Goal: Information Seeking & Learning: Find specific fact

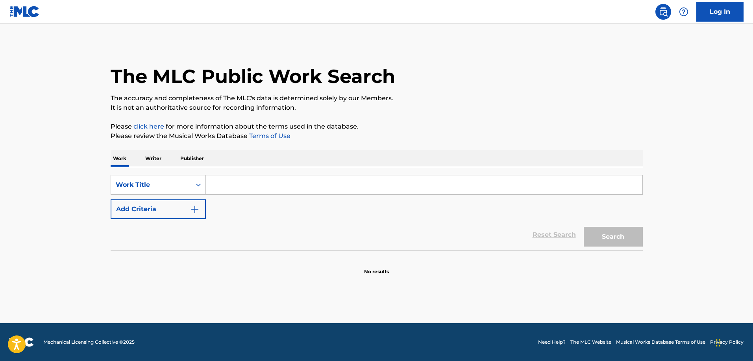
click at [226, 184] on input "Search Form" at bounding box center [424, 184] width 436 height 19
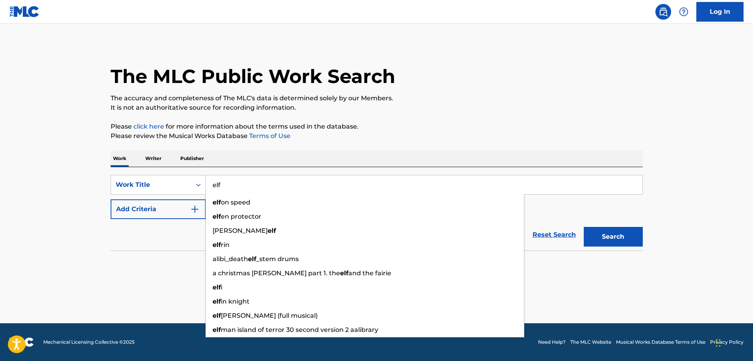
type input "elf"
click at [373, 137] on p "Please review the Musical Works Database Terms of Use" at bounding box center [377, 135] width 532 height 9
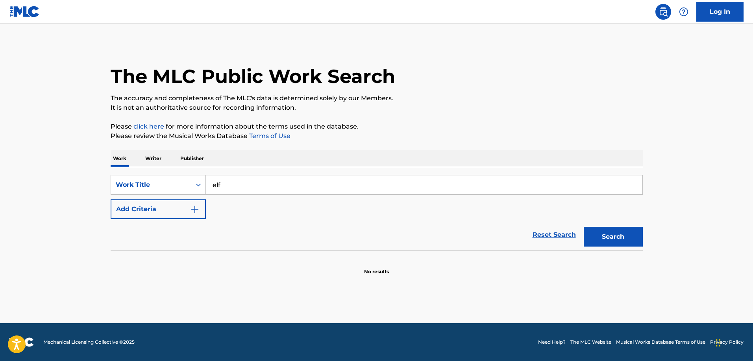
click at [175, 215] on button "Add Criteria" at bounding box center [158, 209] width 95 height 20
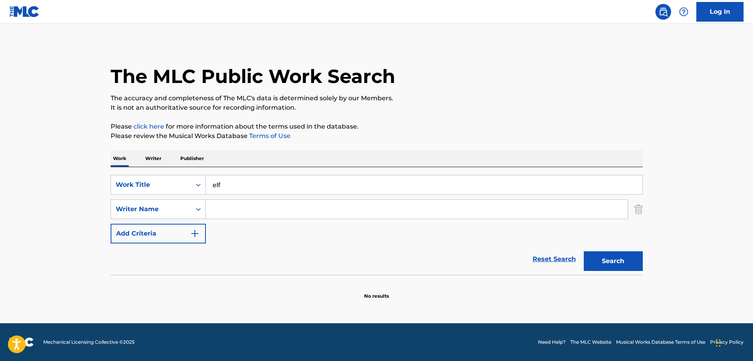
click at [262, 206] on input "Search Form" at bounding box center [417, 209] width 422 height 19
type input "teniwoha"
click at [583, 251] on button "Search" at bounding box center [612, 261] width 59 height 20
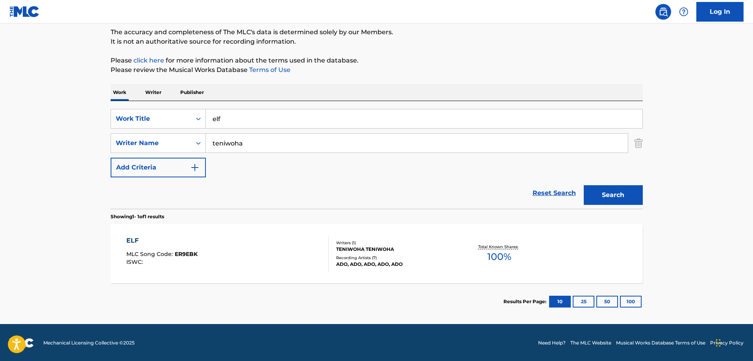
scroll to position [67, 0]
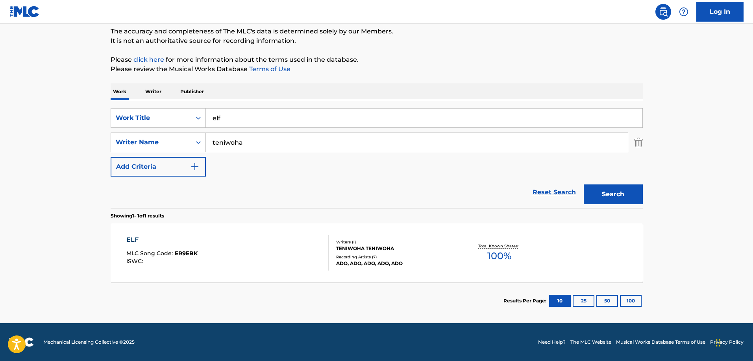
click at [349, 250] on div "TENIWOHA TENIWOHA" at bounding box center [395, 248] width 119 height 7
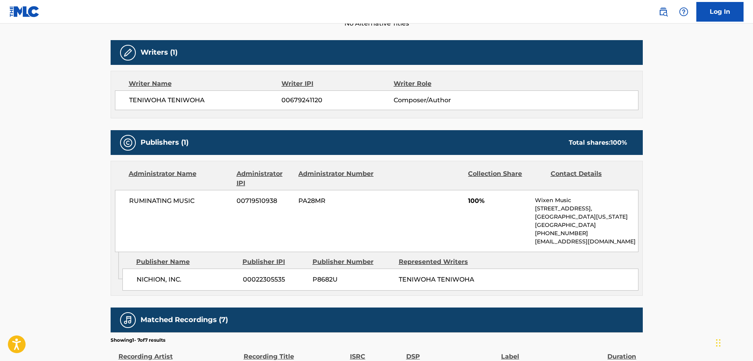
scroll to position [303, 0]
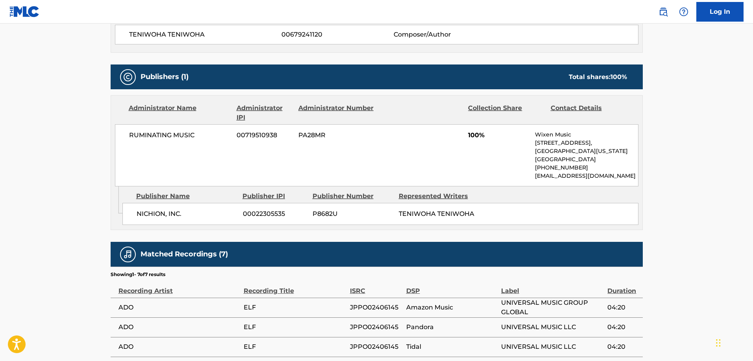
click at [188, 136] on span "RUMINATING MUSIC" at bounding box center [180, 135] width 102 height 9
copy div "RUMINATING MUSIC"
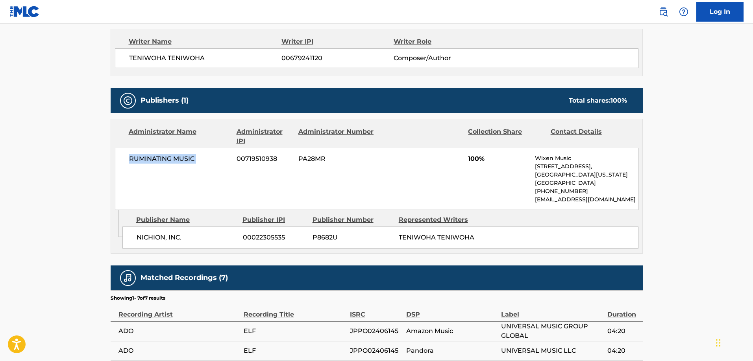
scroll to position [278, 0]
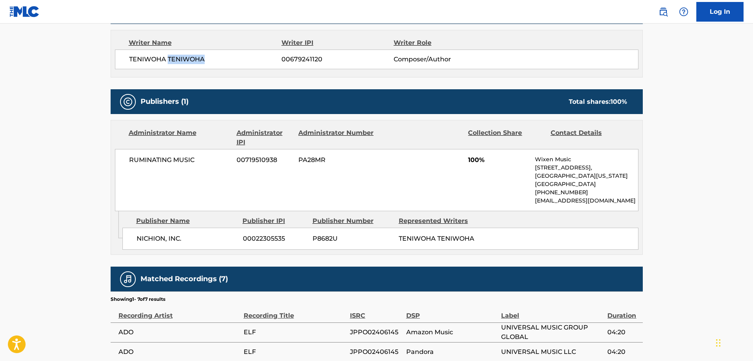
drag, startPoint x: 203, startPoint y: 60, endPoint x: 168, endPoint y: 60, distance: 34.6
click at [168, 60] on span "TENIWOHA TENIWOHA" at bounding box center [205, 59] width 153 height 9
copy span "TENIWOHA"
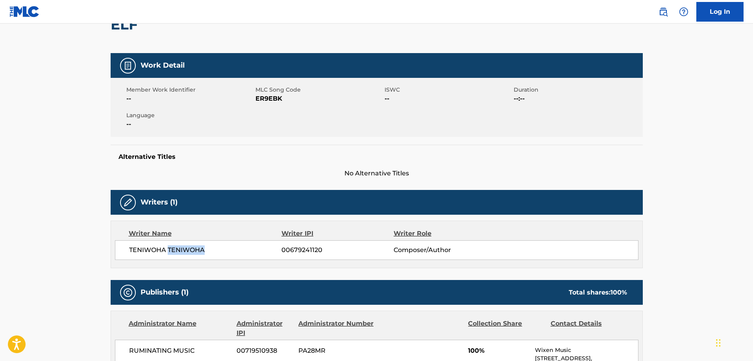
scroll to position [0, 0]
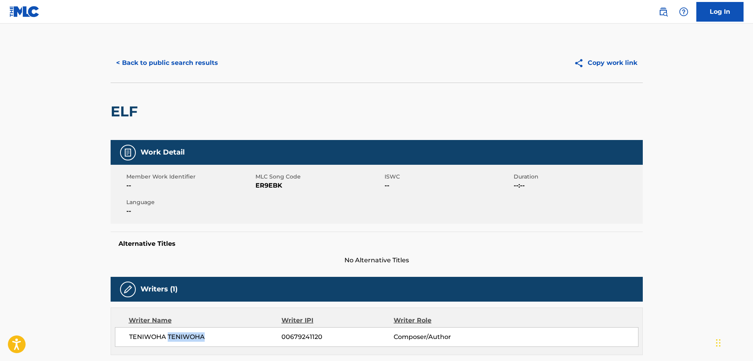
click at [168, 66] on button "< Back to public search results" at bounding box center [167, 63] width 113 height 20
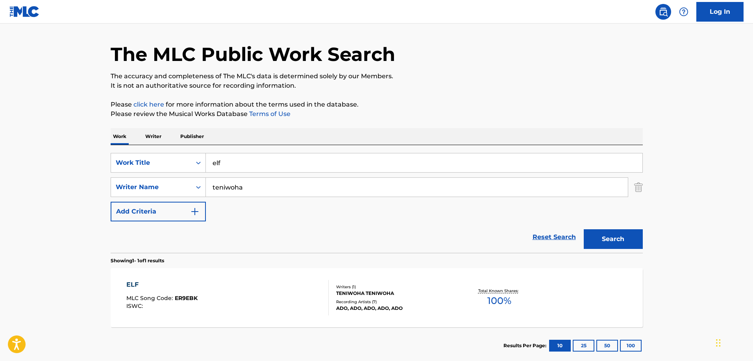
click at [231, 162] on input "elf" at bounding box center [424, 162] width 436 height 19
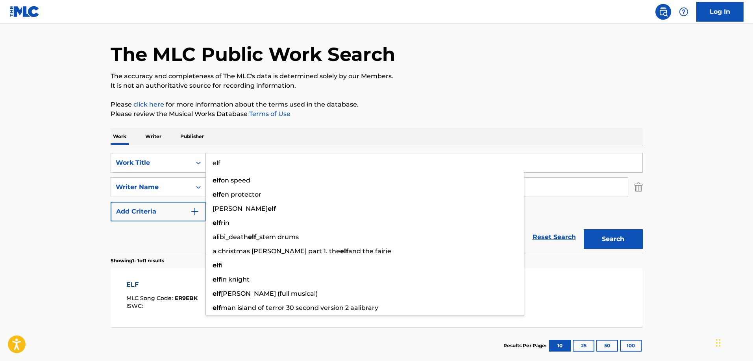
paste input "ブルーアンバー"
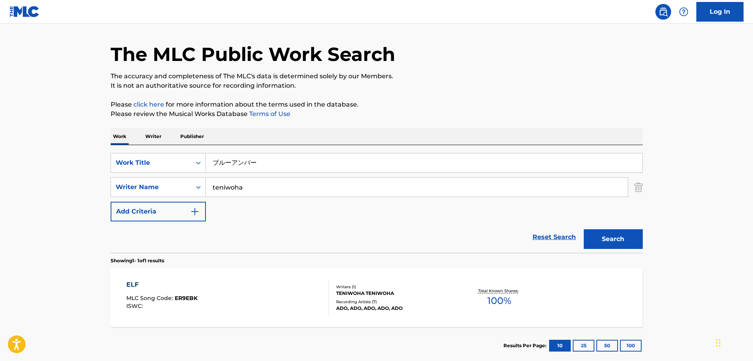
type input "ブルーアンバー"
click at [236, 187] on input "teniwoha" at bounding box center [417, 187] width 422 height 19
click at [583, 229] on button "Search" at bounding box center [612, 239] width 59 height 20
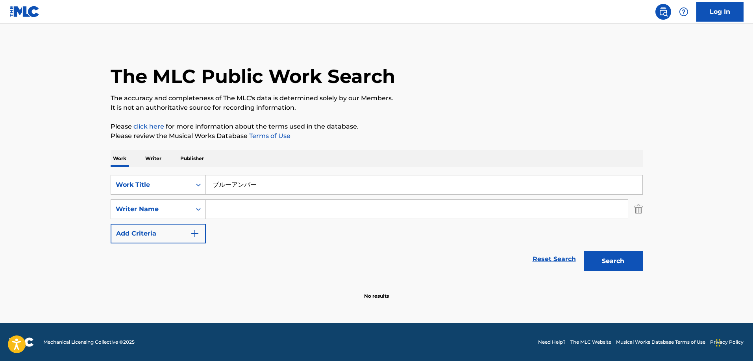
scroll to position [0, 0]
click at [635, 209] on img "Search Form" at bounding box center [638, 209] width 9 height 20
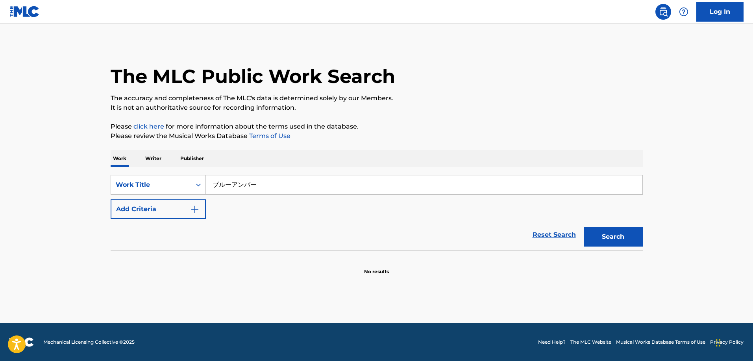
click at [617, 236] on button "Search" at bounding box center [612, 237] width 59 height 20
click at [271, 183] on input "ブルーアンバー" at bounding box center [424, 184] width 436 height 19
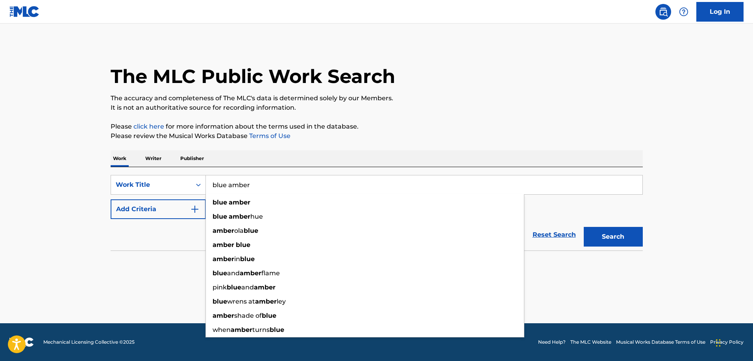
type input "blue amber"
click at [583, 227] on button "Search" at bounding box center [612, 237] width 59 height 20
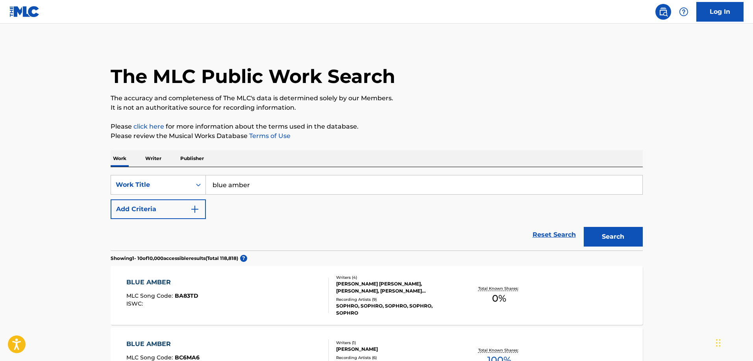
click at [165, 205] on button "Add Criteria" at bounding box center [158, 209] width 95 height 20
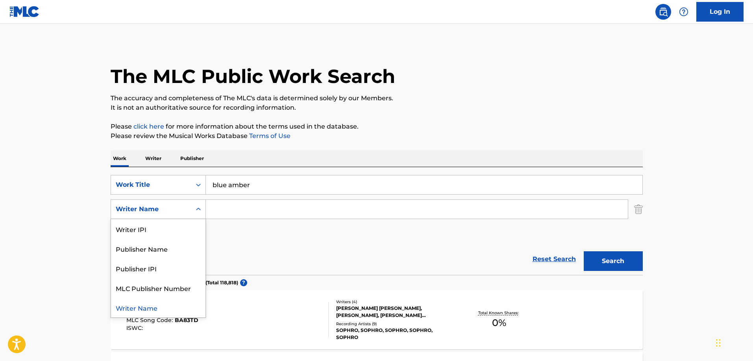
click at [165, 205] on div "Writer Name" at bounding box center [151, 209] width 71 height 9
click at [157, 304] on div "Writer Name" at bounding box center [158, 308] width 94 height 20
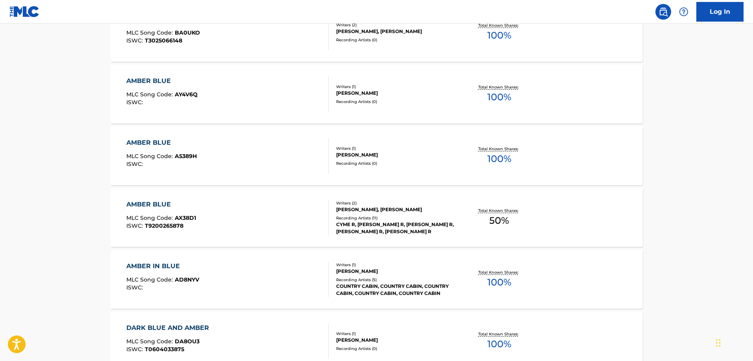
scroll to position [49, 0]
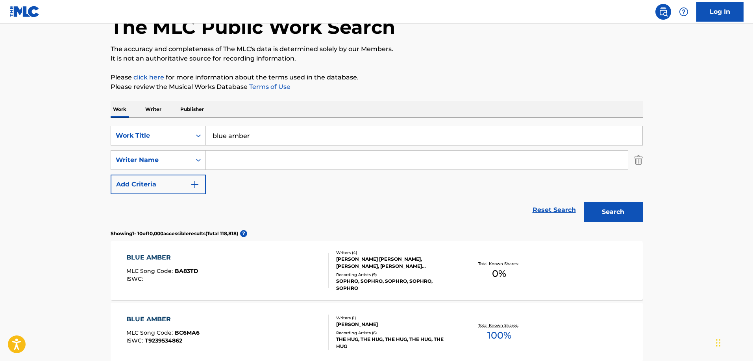
click at [257, 158] on input "Search Form" at bounding box center [417, 160] width 422 height 19
type input "back number"
click at [583, 202] on button "Search" at bounding box center [612, 212] width 59 height 20
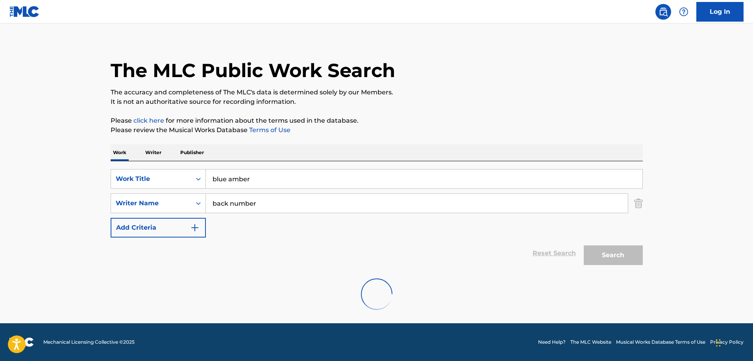
scroll to position [0, 0]
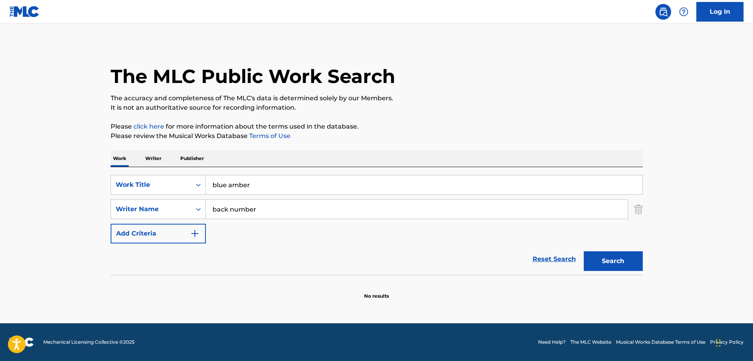
click at [240, 212] on input "back number" at bounding box center [417, 209] width 422 height 19
paste input "ブルーアンバー"
type input "ブルーアンバー"
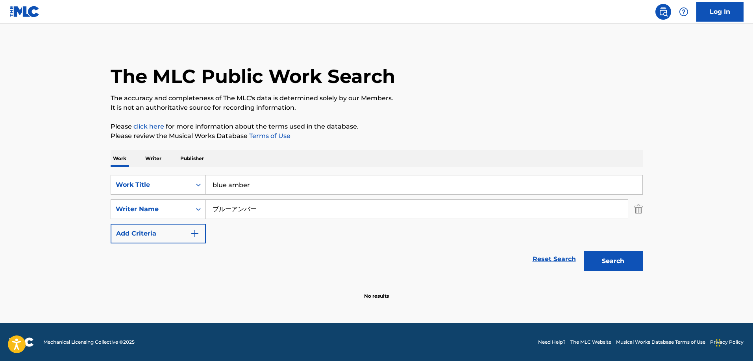
click at [604, 256] on button "Search" at bounding box center [612, 261] width 59 height 20
click at [274, 212] on input "ブルーアンバー" at bounding box center [417, 209] width 422 height 19
type input "o"
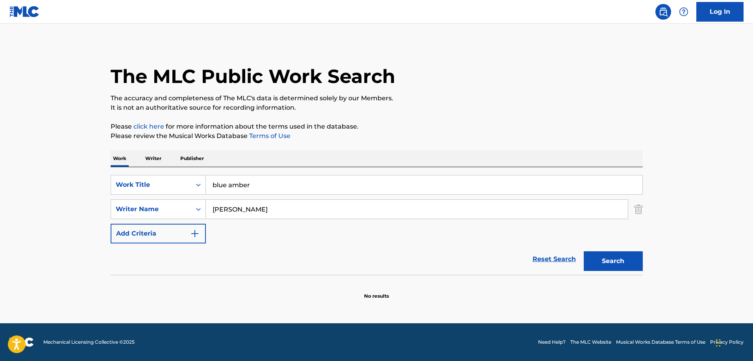
type input "[PERSON_NAME]"
click at [583, 251] on button "Search" at bounding box center [612, 261] width 59 height 20
click at [352, 182] on input "blue amber" at bounding box center [424, 184] width 436 height 19
type input "b"
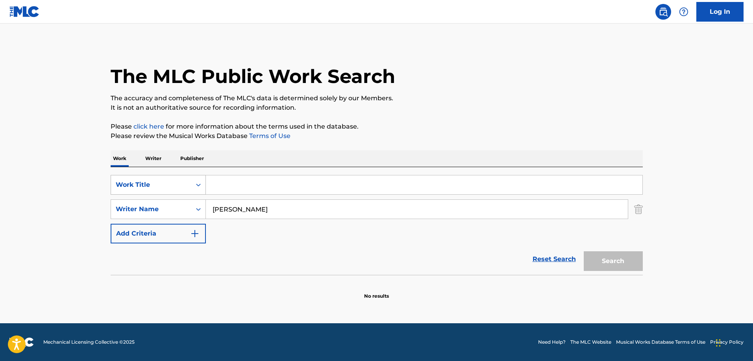
click at [149, 185] on div "Work Title" at bounding box center [151, 184] width 71 height 9
click at [250, 211] on input "[PERSON_NAME]" at bounding box center [417, 209] width 422 height 19
click at [218, 184] on input "Search Form" at bounding box center [424, 184] width 436 height 19
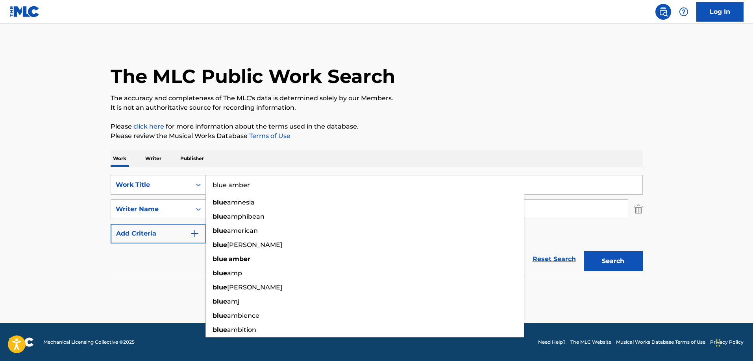
type input "blue amber"
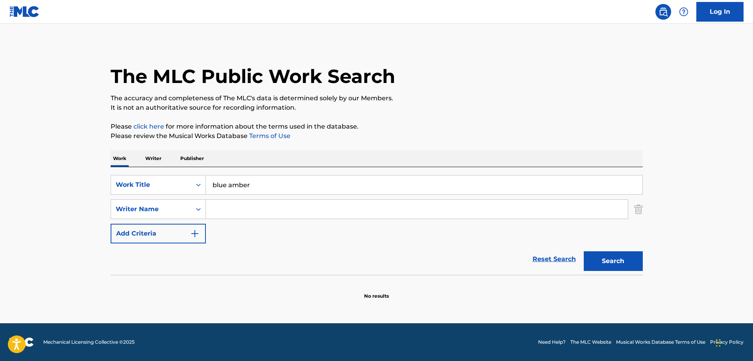
paste input "[PERSON_NAME]"
click at [583, 251] on button "Search" at bounding box center [612, 261] width 59 height 20
click at [238, 210] on input "[PERSON_NAME]" at bounding box center [417, 209] width 422 height 19
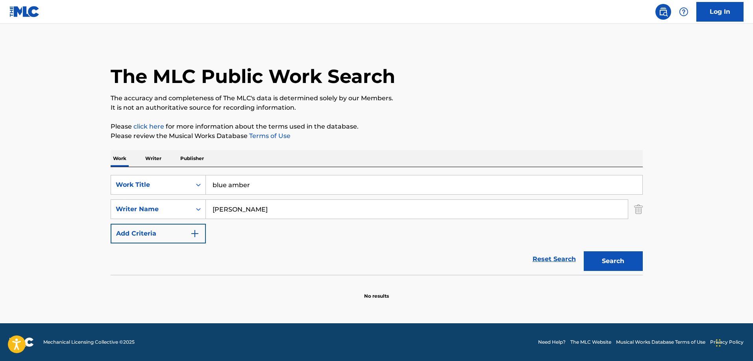
paste input "Search Form"
click at [252, 231] on div "iyor i shimizu" at bounding box center [357, 227] width 303 height 14
type input "[PERSON_NAME]"
click at [634, 263] on button "Search" at bounding box center [612, 261] width 59 height 20
click at [298, 180] on input "blue amber" at bounding box center [424, 184] width 436 height 19
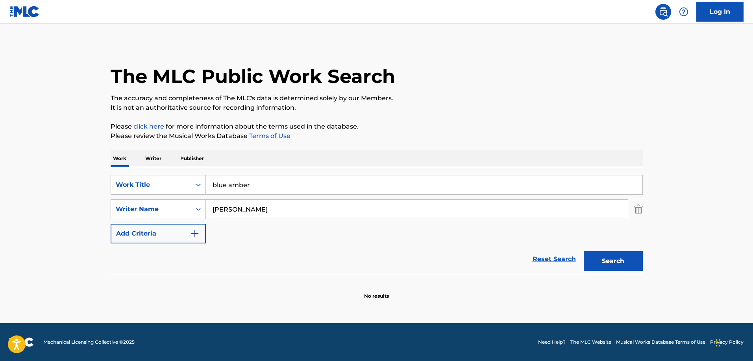
click at [298, 180] on input "blue amber" at bounding box center [424, 184] width 436 height 19
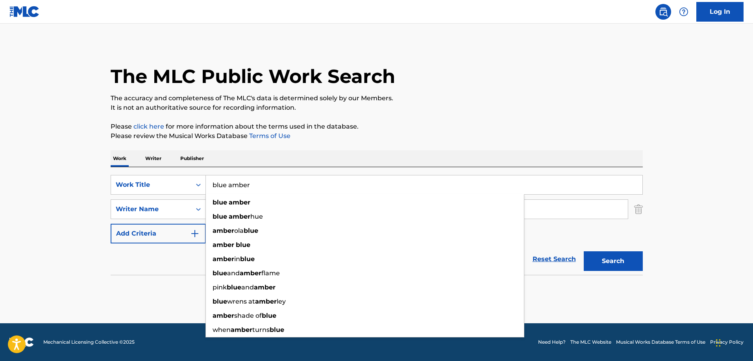
click at [298, 180] on input "blue amber" at bounding box center [424, 184] width 436 height 19
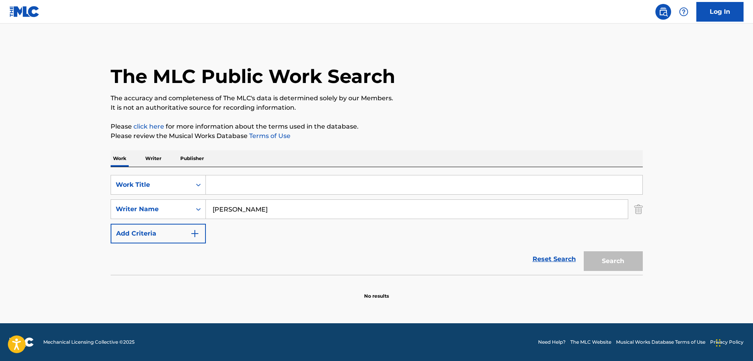
click at [151, 159] on p "Writer" at bounding box center [153, 158] width 21 height 17
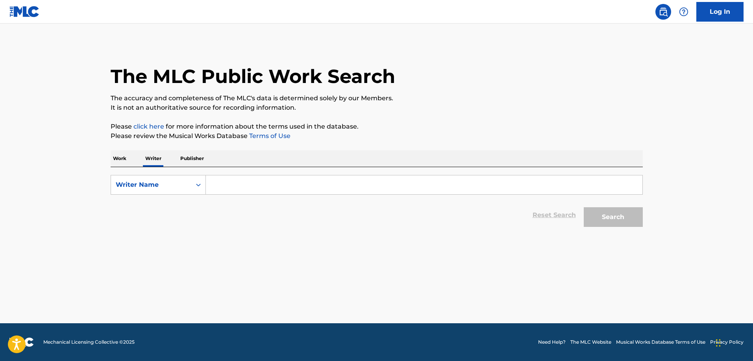
click at [234, 189] on input "Search Form" at bounding box center [424, 184] width 436 height 19
paste input "[PERSON_NAME]"
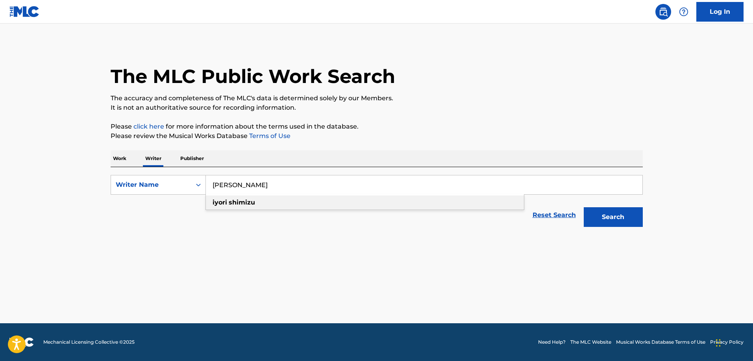
click at [247, 199] on strong "shimizu" at bounding box center [242, 202] width 26 height 7
type input "[PERSON_NAME]"
click at [607, 209] on button "Search" at bounding box center [612, 217] width 59 height 20
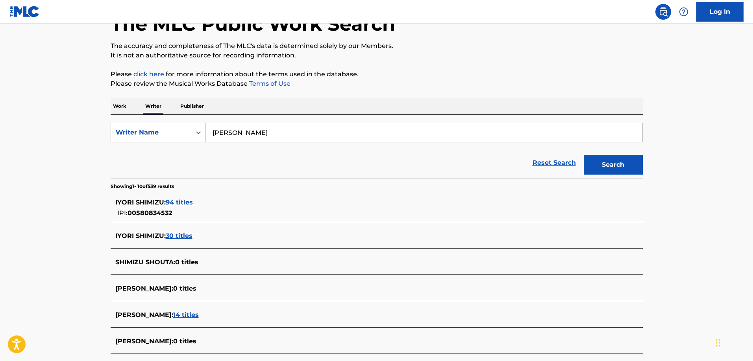
scroll to position [76, 0]
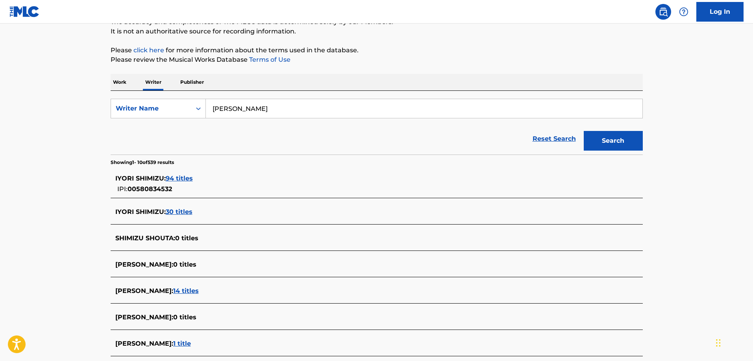
click at [184, 179] on span "94 titles" at bounding box center [179, 178] width 27 height 7
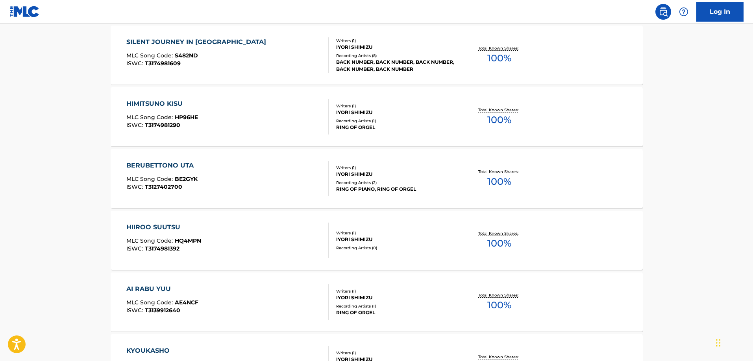
scroll to position [602, 0]
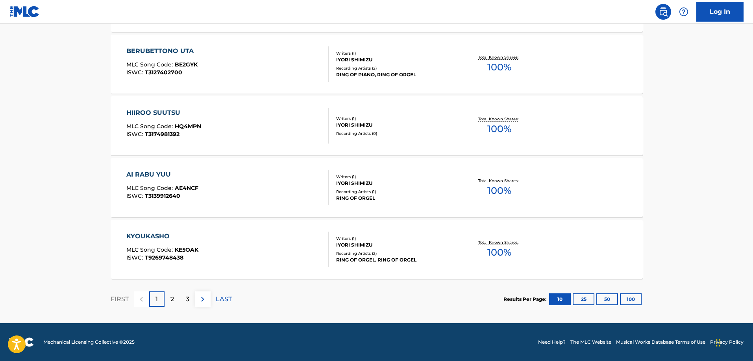
click at [171, 299] on p "2" at bounding box center [172, 299] width 4 height 9
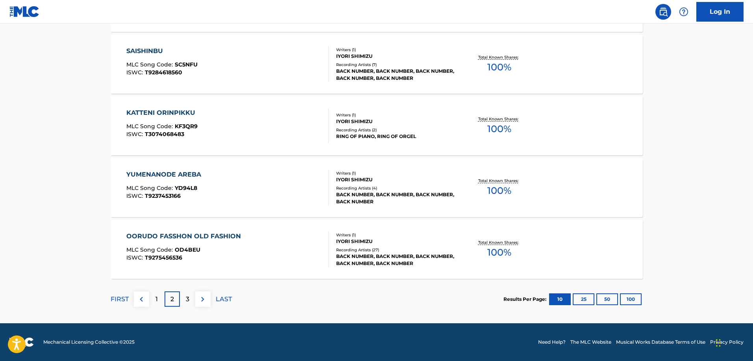
click at [191, 299] on div "3" at bounding box center [187, 299] width 15 height 15
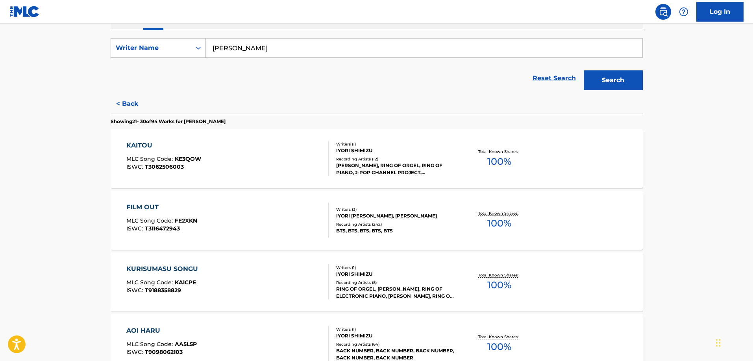
scroll to position [0, 0]
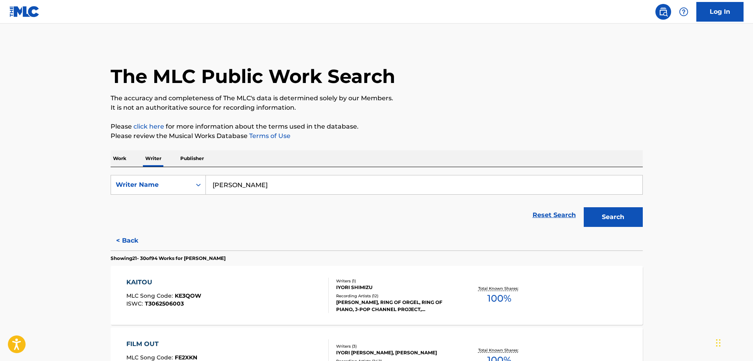
click at [150, 161] on p "Writer" at bounding box center [153, 158] width 21 height 17
click at [122, 237] on button "< Back" at bounding box center [134, 241] width 47 height 20
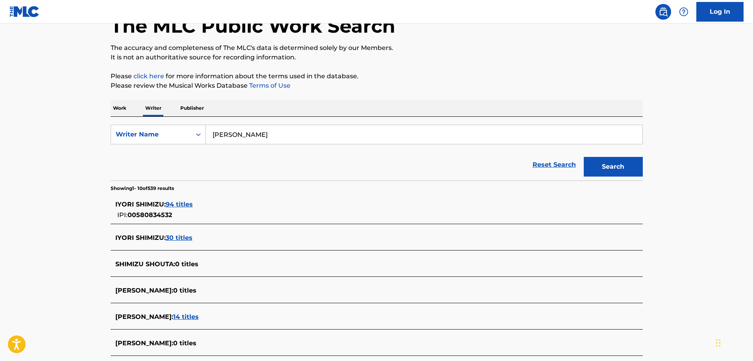
scroll to position [68, 0]
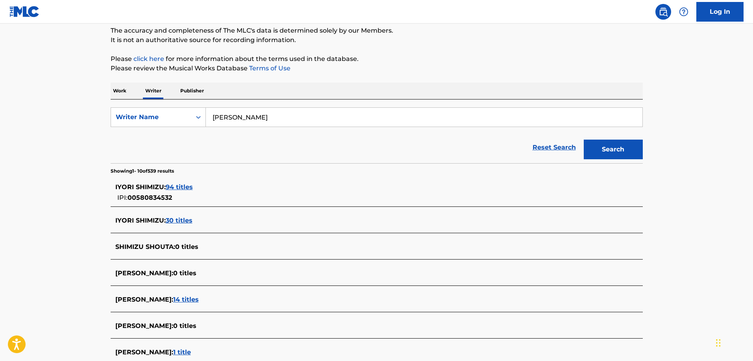
click at [180, 223] on span "30 titles" at bounding box center [179, 220] width 27 height 7
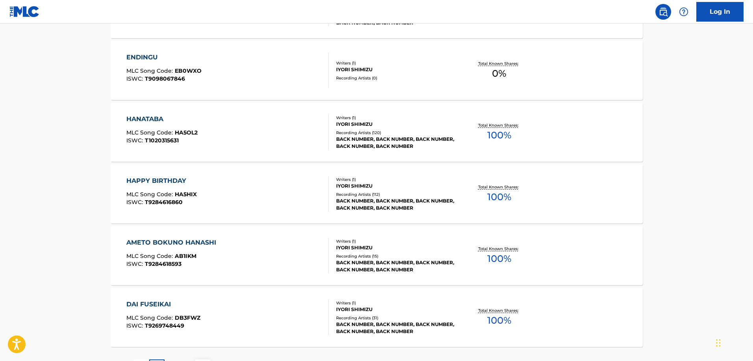
scroll to position [602, 0]
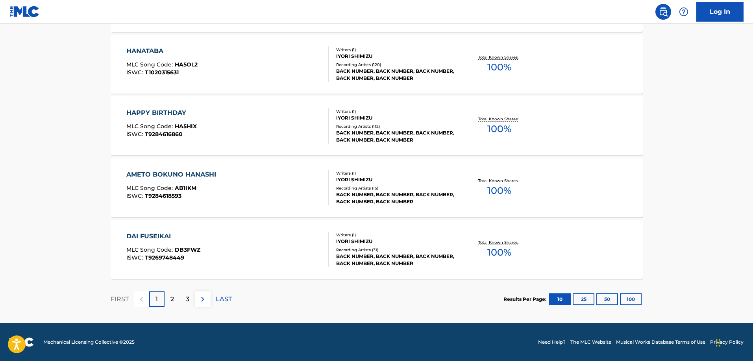
click at [172, 297] on p "2" at bounding box center [172, 299] width 4 height 9
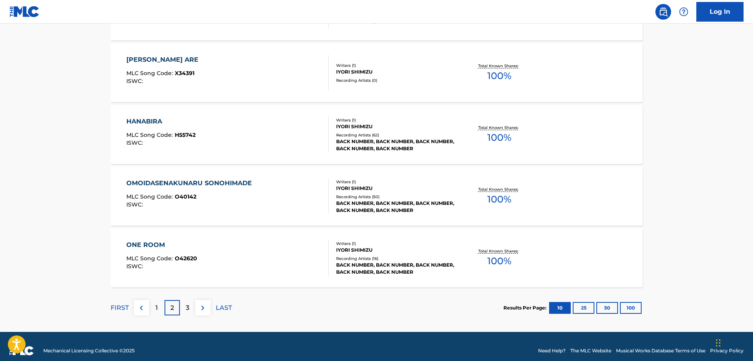
scroll to position [595, 0]
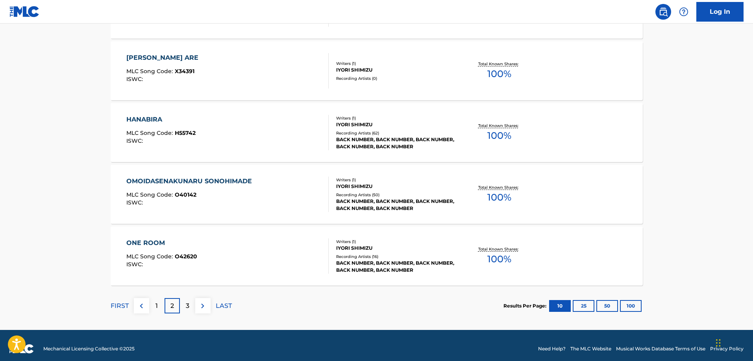
click at [181, 306] on div "3" at bounding box center [187, 305] width 15 height 15
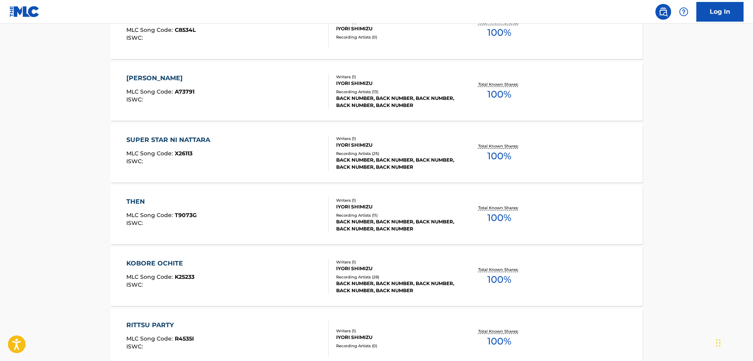
scroll to position [0, 0]
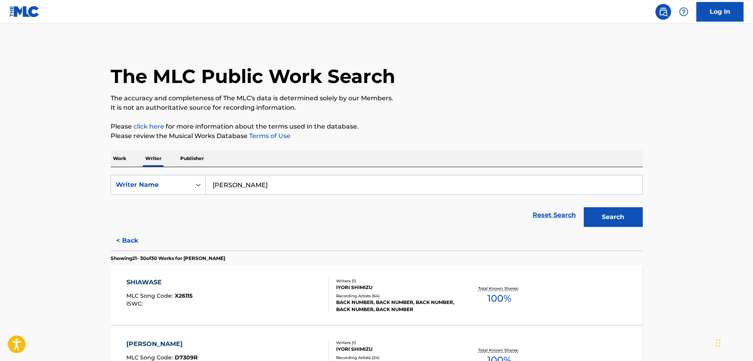
click at [120, 163] on p "Work" at bounding box center [120, 158] width 18 height 17
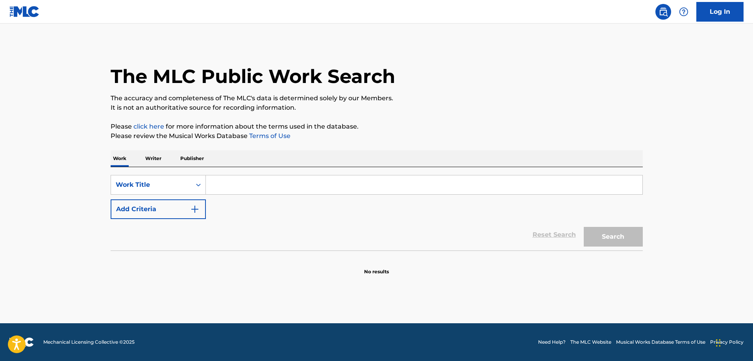
click at [253, 188] on input "Search Form" at bounding box center [424, 184] width 436 height 19
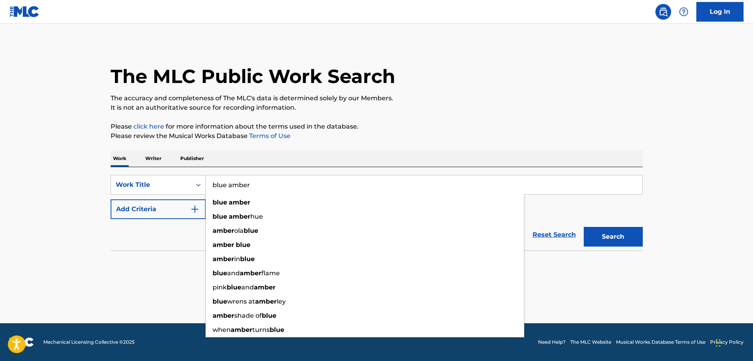
type input "blue amber"
click at [583, 227] on button "Search" at bounding box center [612, 237] width 59 height 20
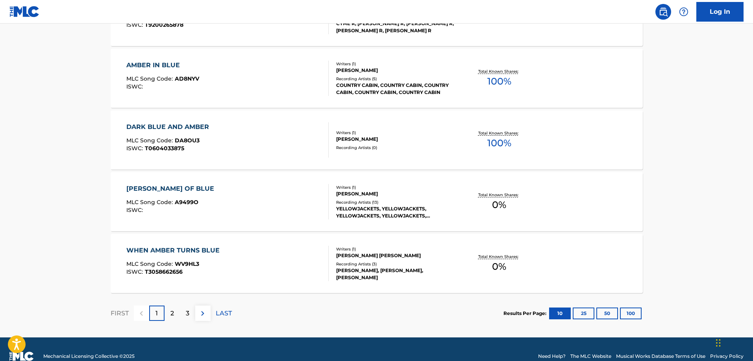
scroll to position [602, 0]
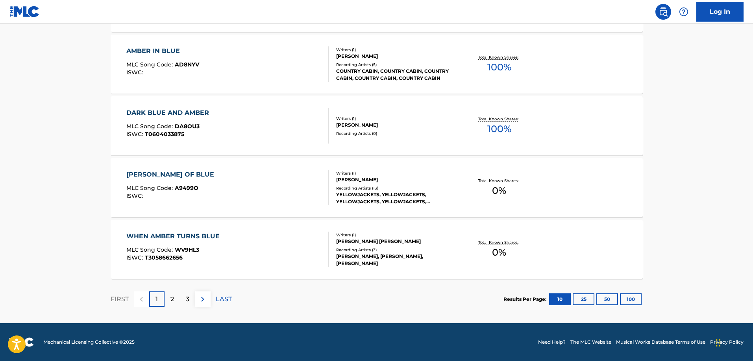
click at [614, 301] on button "50" at bounding box center [607, 300] width 22 height 12
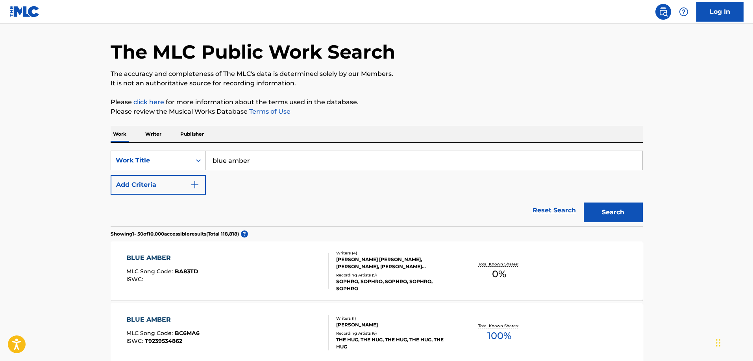
scroll to position [114, 0]
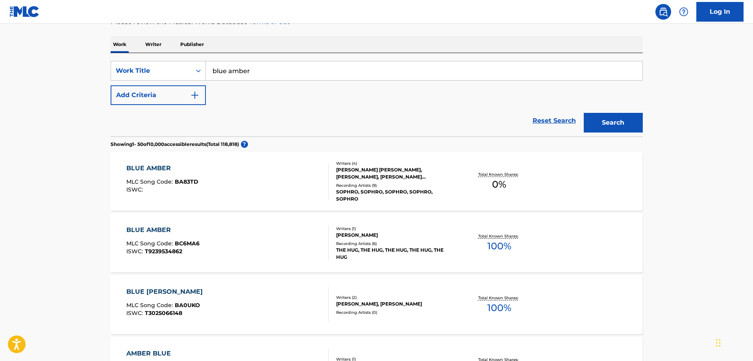
click at [313, 184] on div "BLUE AMBER MLC Song Code : BA83TD ISWC :" at bounding box center [227, 181] width 202 height 35
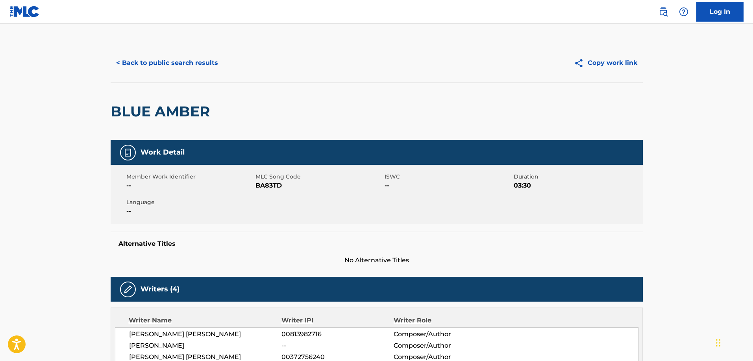
click at [157, 59] on button "< Back to public search results" at bounding box center [167, 63] width 113 height 20
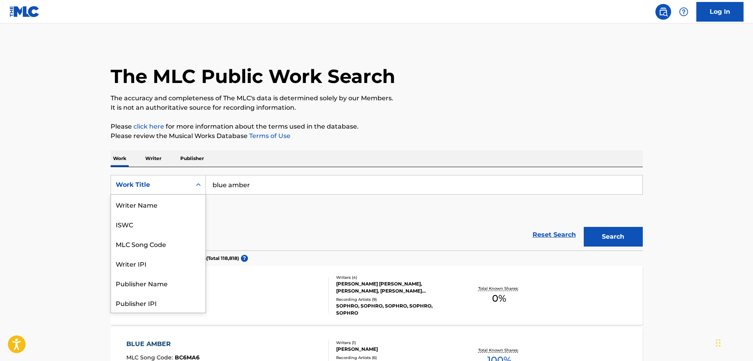
click at [179, 186] on div "Work Title" at bounding box center [151, 184] width 71 height 9
click at [162, 220] on div "Writer IPI" at bounding box center [158, 224] width 94 height 20
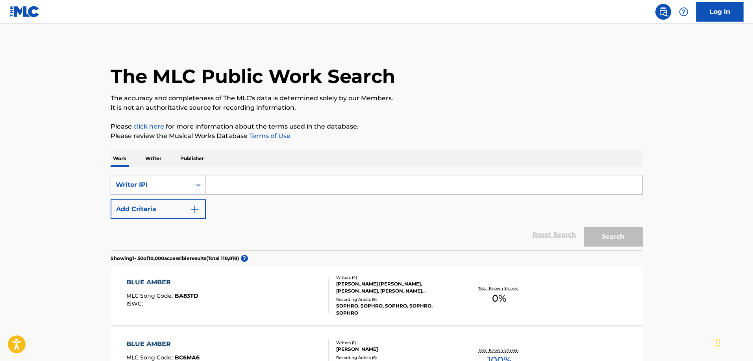
click at [237, 188] on input "Search Form" at bounding box center [424, 184] width 436 height 19
paste input "00580834532"
type input "00580834532"
click at [634, 238] on button "Search" at bounding box center [612, 237] width 59 height 20
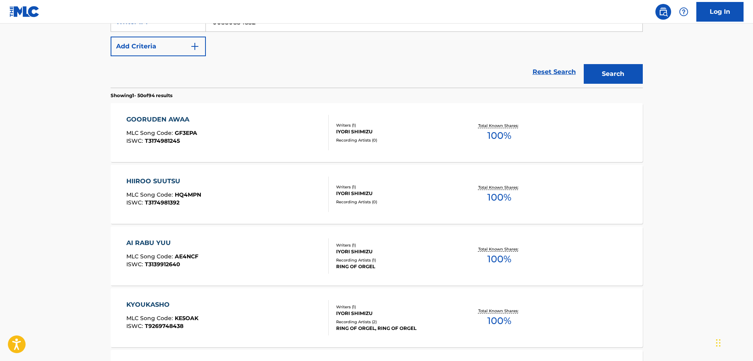
scroll to position [0, 0]
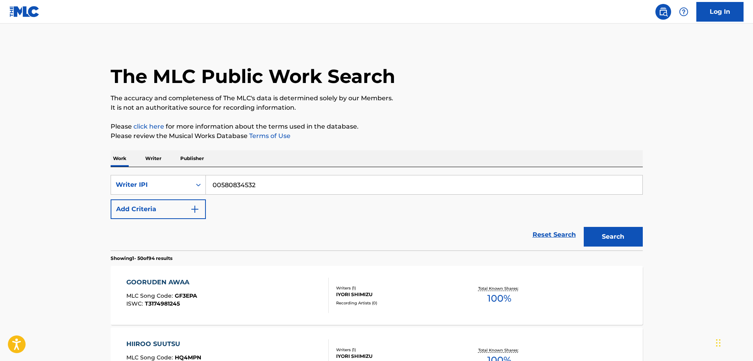
click at [181, 201] on button "Add Criteria" at bounding box center [158, 209] width 95 height 20
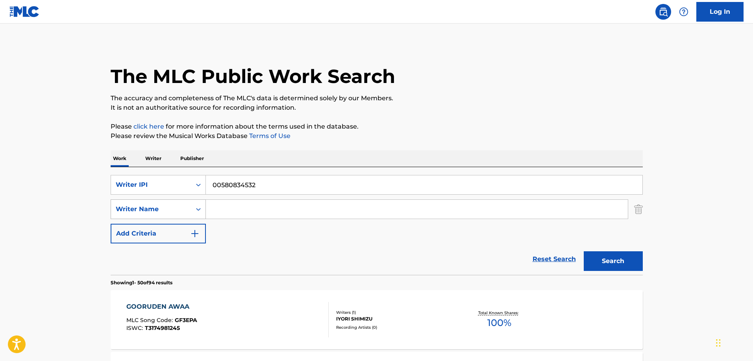
click at [169, 212] on div "Writer Name" at bounding box center [151, 209] width 71 height 9
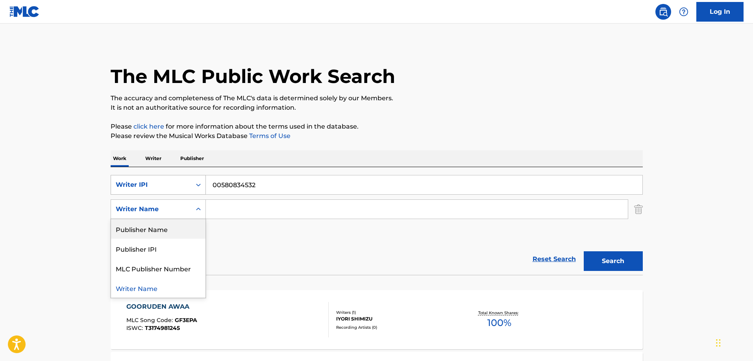
click at [141, 179] on div "Writer IPI" at bounding box center [151, 184] width 80 height 15
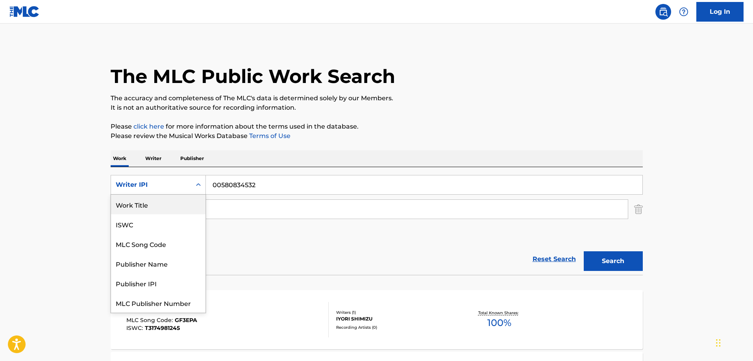
click at [159, 207] on div "Work Title" at bounding box center [158, 205] width 94 height 20
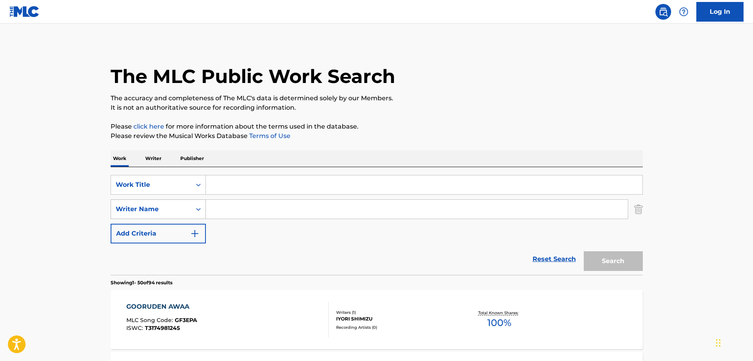
click at [162, 211] on div "Writer Name" at bounding box center [151, 209] width 71 height 9
click at [233, 186] on input "Search Form" at bounding box center [424, 184] width 436 height 19
paste input "BURUU ANBAA"
type input "BURUU ANBAA"
click at [178, 212] on div "Writer Name" at bounding box center [151, 209] width 71 height 9
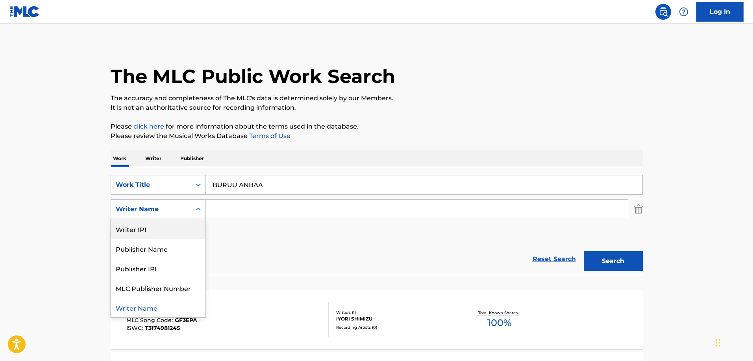
click at [166, 231] on div "Writer IPI" at bounding box center [158, 229] width 94 height 20
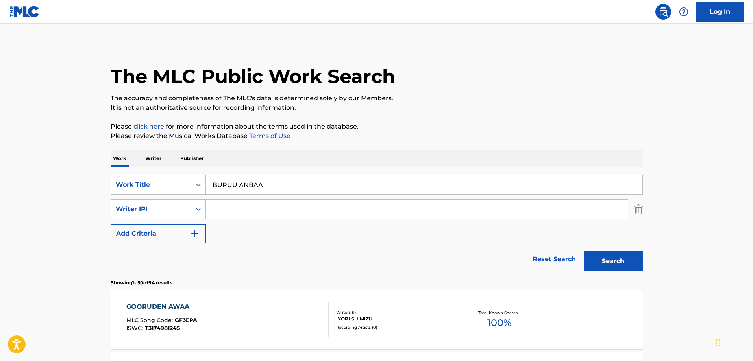
click at [253, 211] on input "Search Form" at bounding box center [417, 209] width 422 height 19
paste input "00580834532"
type input "00580834532"
click at [602, 254] on button "Search" at bounding box center [612, 261] width 59 height 20
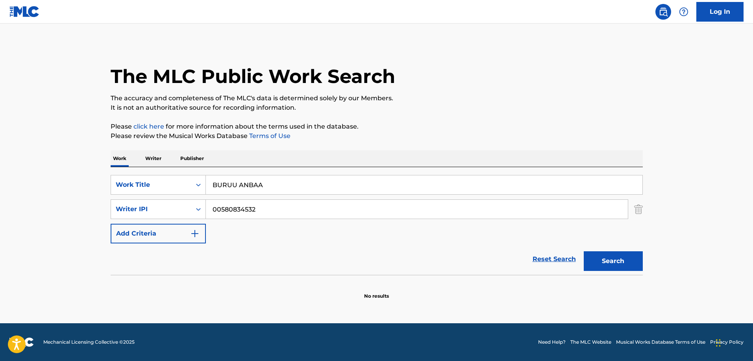
click at [234, 206] on input "00580834532" at bounding box center [417, 209] width 422 height 19
click at [194, 189] on div "Search Form" at bounding box center [198, 185] width 14 height 14
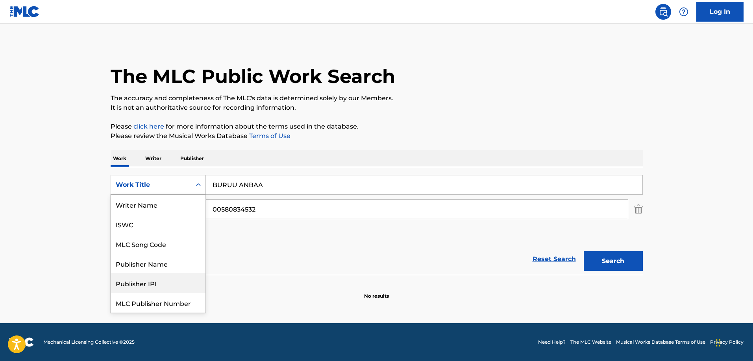
scroll to position [20, 0]
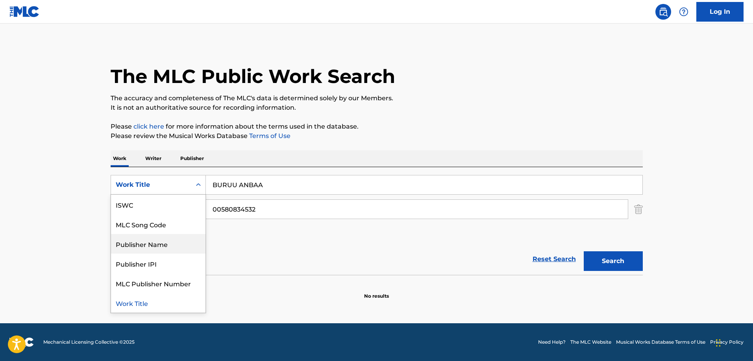
click at [253, 235] on div "SearchWithCriteriae5ec187c-c65f-4980-8520-383008e67c06 Publisher Name, 4 of 7. …" at bounding box center [377, 209] width 532 height 68
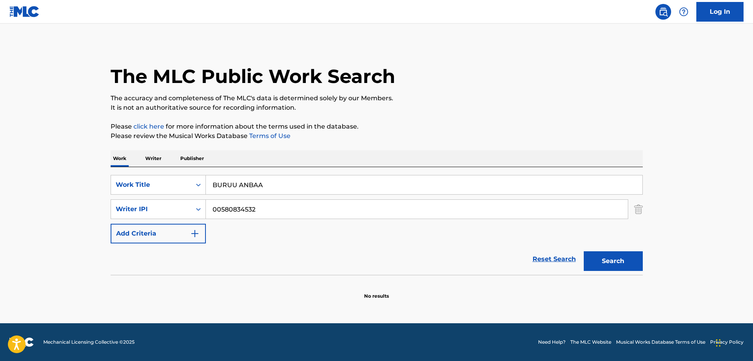
click at [161, 164] on p "Writer" at bounding box center [153, 158] width 21 height 17
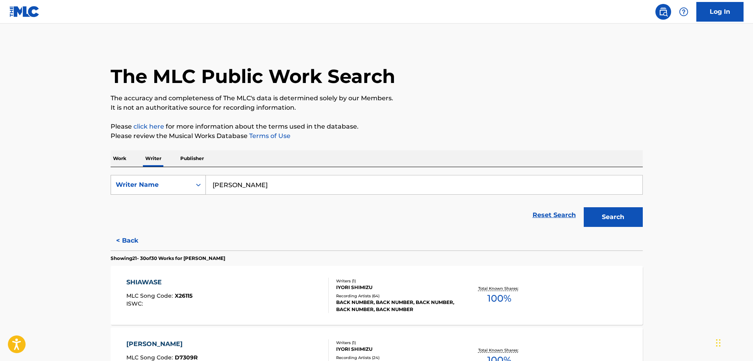
click at [168, 179] on div "Writer Name" at bounding box center [151, 184] width 80 height 15
click at [163, 199] on div "Writer IPI" at bounding box center [158, 205] width 94 height 20
click at [243, 185] on input "Search Form" at bounding box center [424, 184] width 436 height 19
paste input "00580834532"
type input "00580834532"
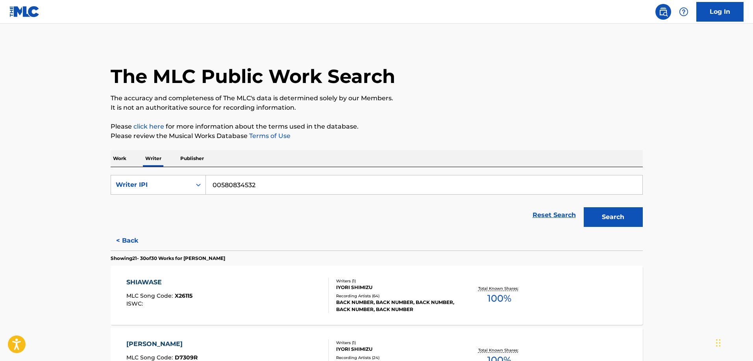
click at [606, 218] on button "Search" at bounding box center [612, 217] width 59 height 20
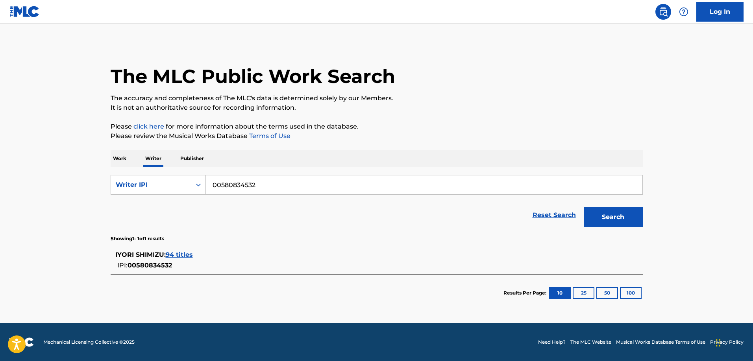
click at [183, 253] on span "94 titles" at bounding box center [179, 254] width 27 height 7
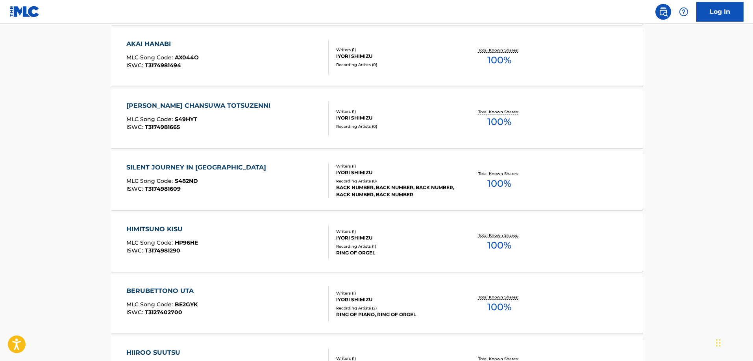
scroll to position [430, 0]
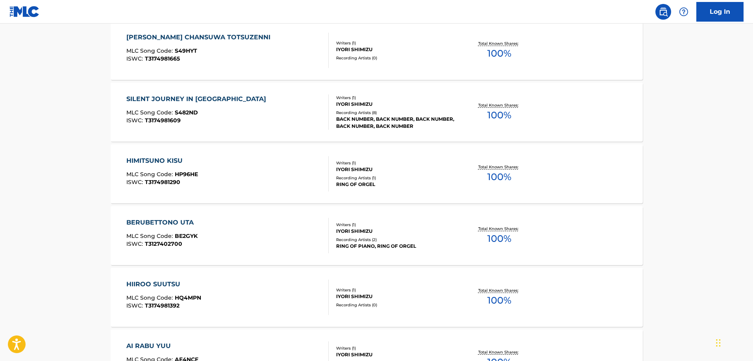
click at [370, 111] on div "Recording Artists ( 8 )" at bounding box center [395, 113] width 119 height 6
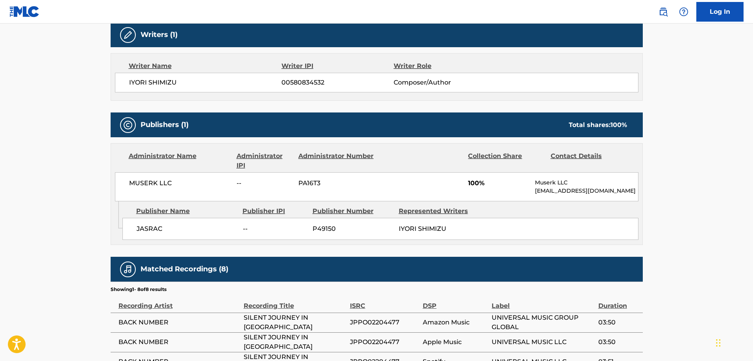
scroll to position [236, 0]
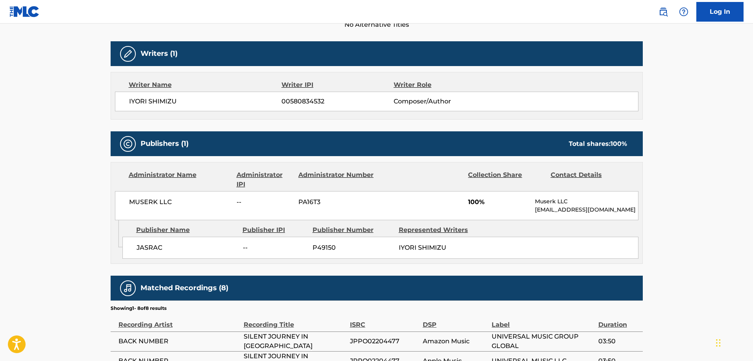
click at [150, 200] on span "MUSERK LLC" at bounding box center [180, 202] width 102 height 9
copy div "MUSERK LLC"
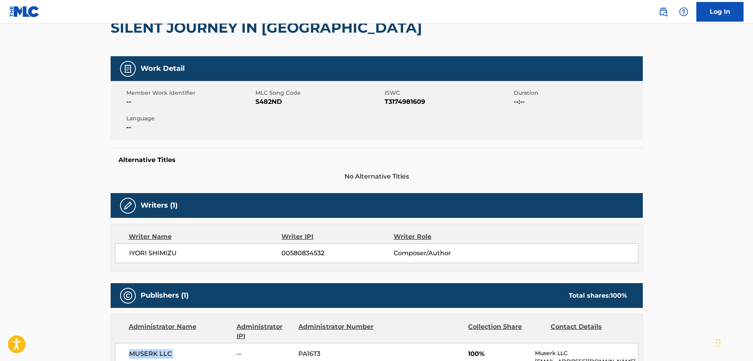
scroll to position [0, 0]
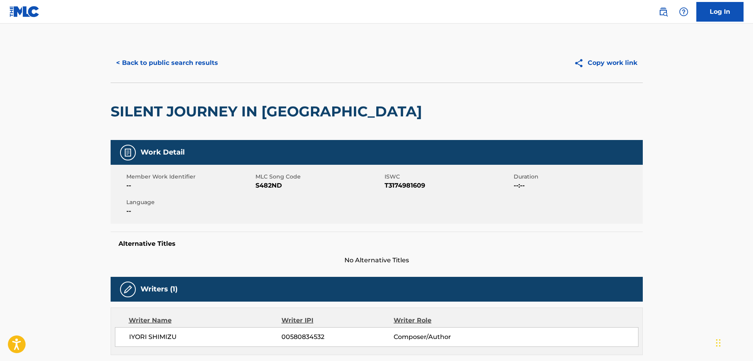
click at [177, 63] on button "< Back to public search results" at bounding box center [167, 63] width 113 height 20
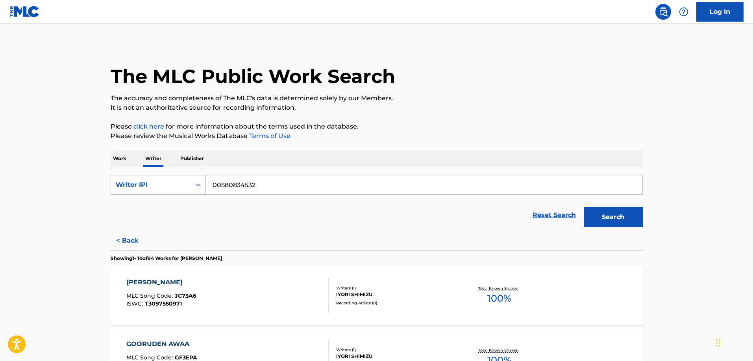
click at [153, 188] on div "Writer IPI" at bounding box center [151, 184] width 71 height 9
click at [129, 161] on div "Work Writer Publisher" at bounding box center [377, 158] width 532 height 17
click at [126, 160] on p "Work" at bounding box center [120, 158] width 18 height 17
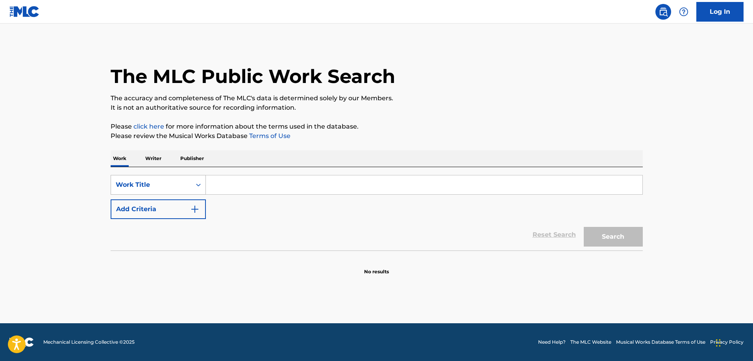
click at [129, 181] on div "Work Title" at bounding box center [151, 184] width 71 height 9
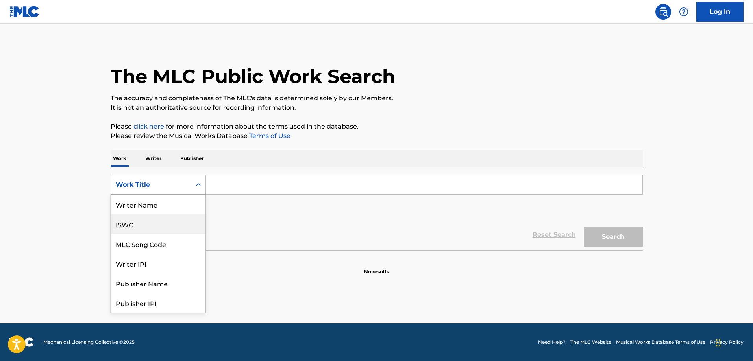
click at [150, 229] on div "ISWC" at bounding box center [158, 224] width 94 height 20
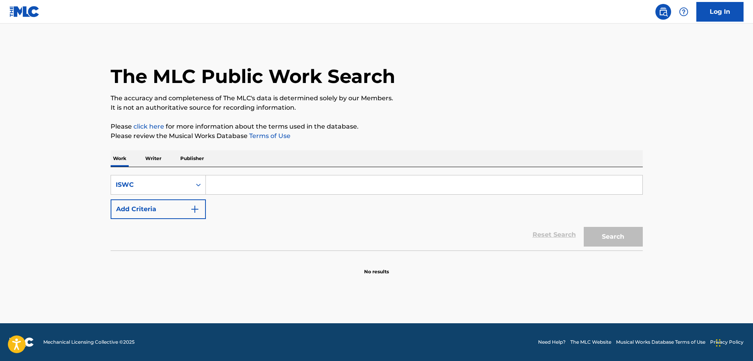
click at [227, 192] on input "Search Form" at bounding box center [424, 184] width 436 height 19
paste input "T-334.368.815-9"
click at [600, 231] on button "Search" at bounding box center [612, 237] width 59 height 20
click at [220, 186] on input "T-334.368.815-9" at bounding box center [424, 184] width 436 height 19
type input "T3343688159"
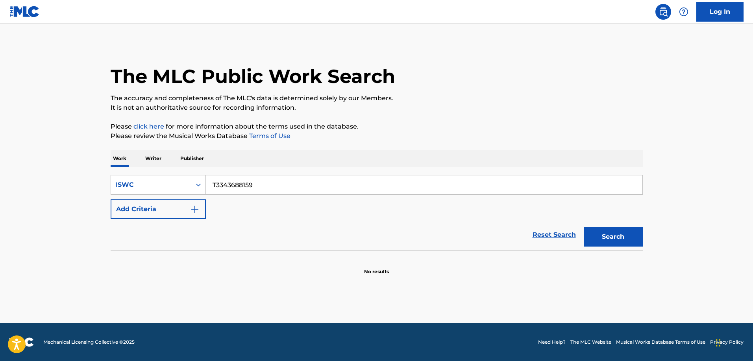
click at [583, 227] on button "Search" at bounding box center [612, 237] width 59 height 20
